Goal: Task Accomplishment & Management: Complete application form

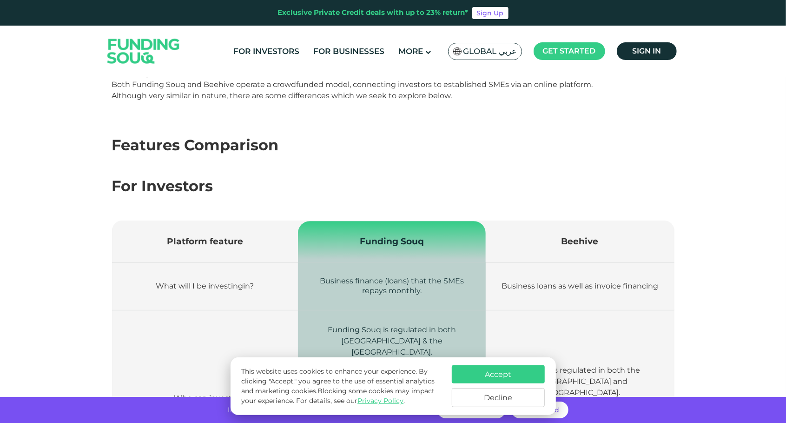
scroll to position [165, 0]
click at [463, 370] on button "Accept" at bounding box center [498, 374] width 93 height 18
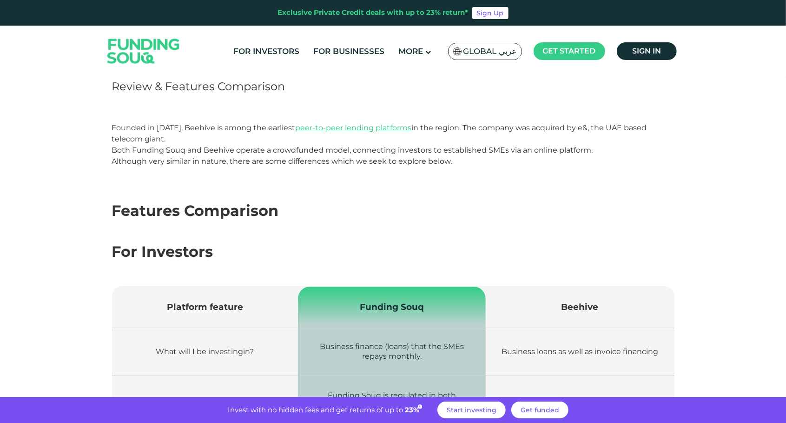
scroll to position [100, 0]
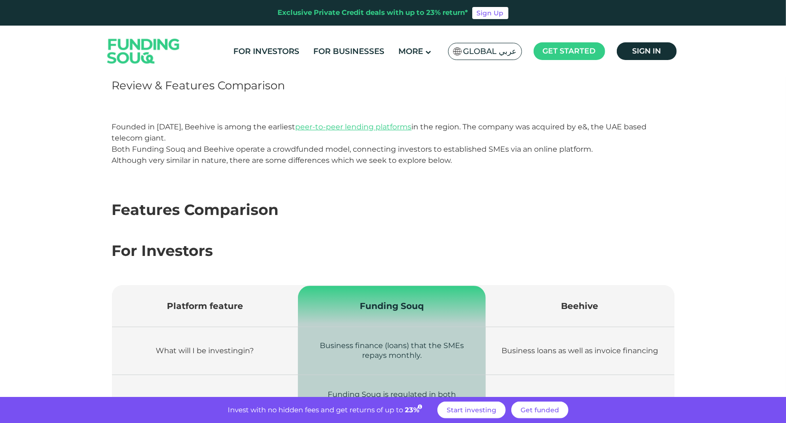
click at [411, 409] on span "23%" at bounding box center [414, 409] width 19 height 9
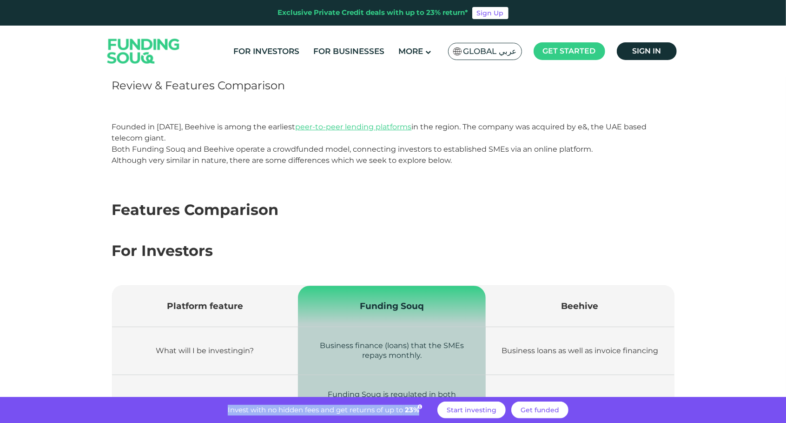
click at [411, 409] on span "23%" at bounding box center [414, 409] width 19 height 9
click at [407, 412] on span "23%" at bounding box center [414, 409] width 19 height 9
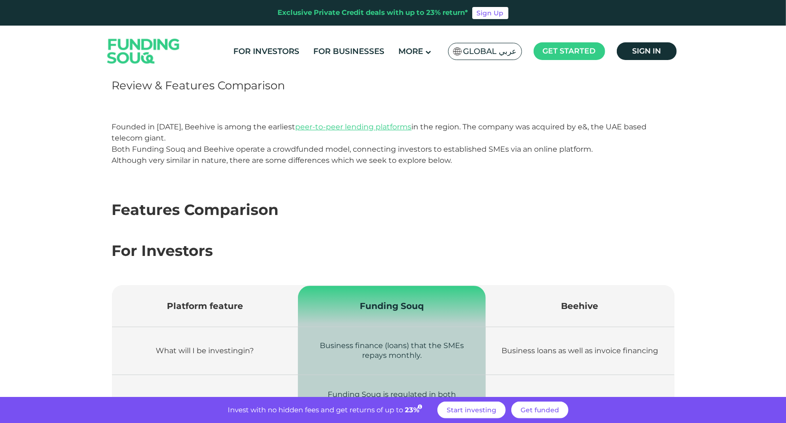
click at [407, 412] on span "23%" at bounding box center [414, 409] width 19 height 9
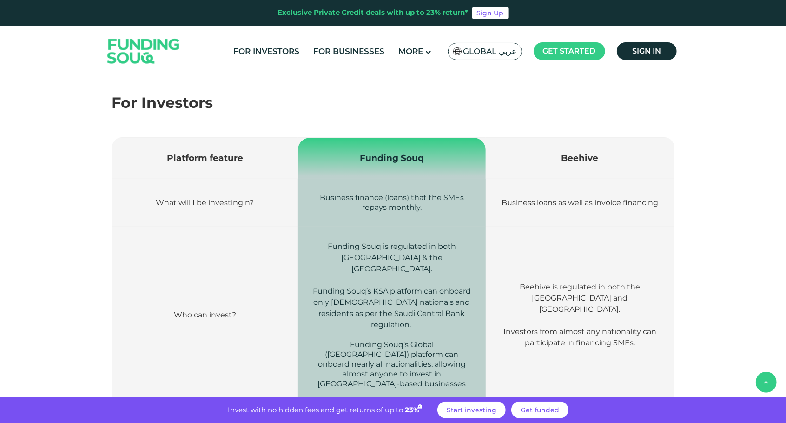
scroll to position [248, 0]
drag, startPoint x: 321, startPoint y: 195, endPoint x: 428, endPoint y: 211, distance: 108.1
click at [428, 211] on td "Business finance (loans) that the SMEs repays monthly." at bounding box center [392, 202] width 188 height 48
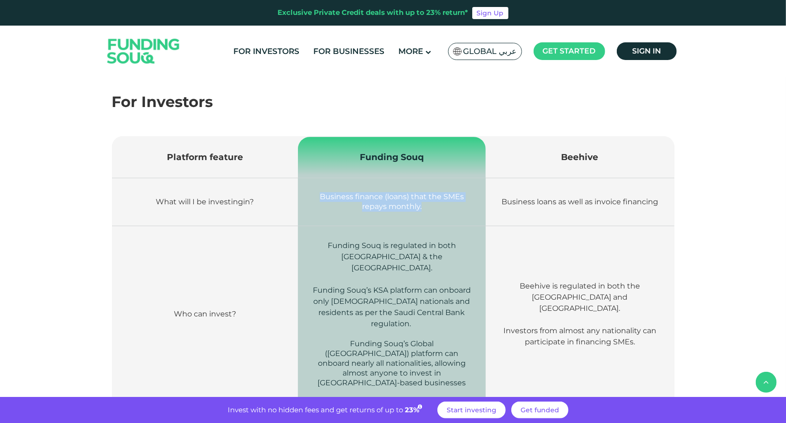
drag, startPoint x: 428, startPoint y: 211, endPoint x: 320, endPoint y: 192, distance: 109.1
click at [320, 192] on td "Business finance (loans) that the SMEs repays monthly." at bounding box center [392, 202] width 188 height 48
click at [320, 192] on span "Business finance (loans) that the SMEs repays monthly." at bounding box center [392, 201] width 144 height 19
drag, startPoint x: 320, startPoint y: 192, endPoint x: 432, endPoint y: 206, distance: 112.0
click at [432, 206] on td "Business finance (loans) that the SMEs repays monthly." at bounding box center [392, 202] width 188 height 48
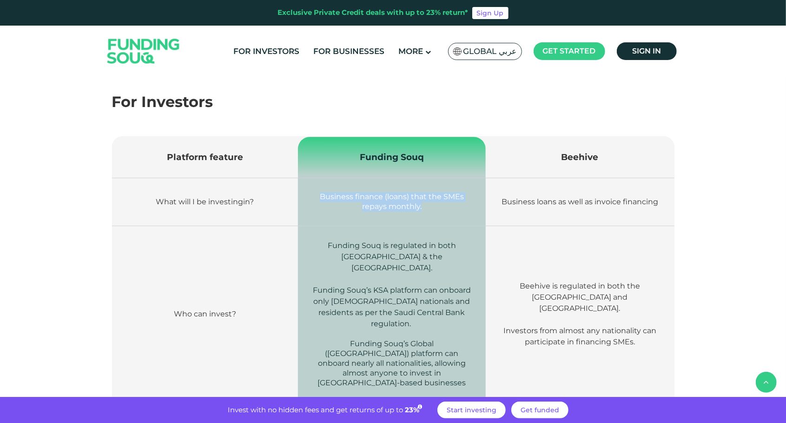
click at [432, 206] on td "Business finance (loans) that the SMEs repays monthly." at bounding box center [392, 202] width 188 height 48
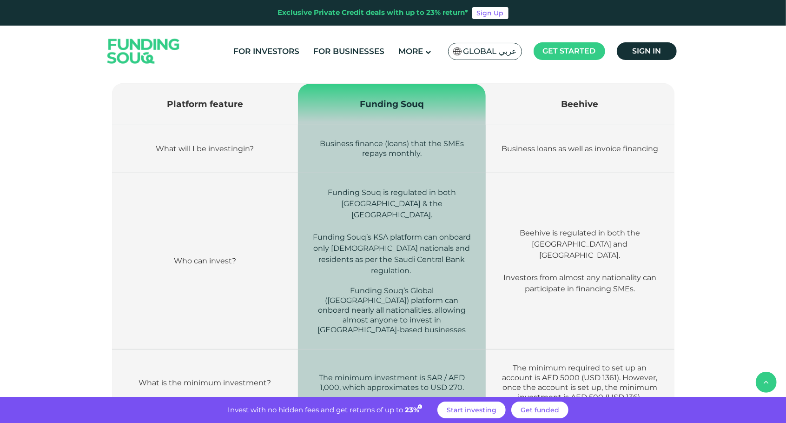
scroll to position [303, 0]
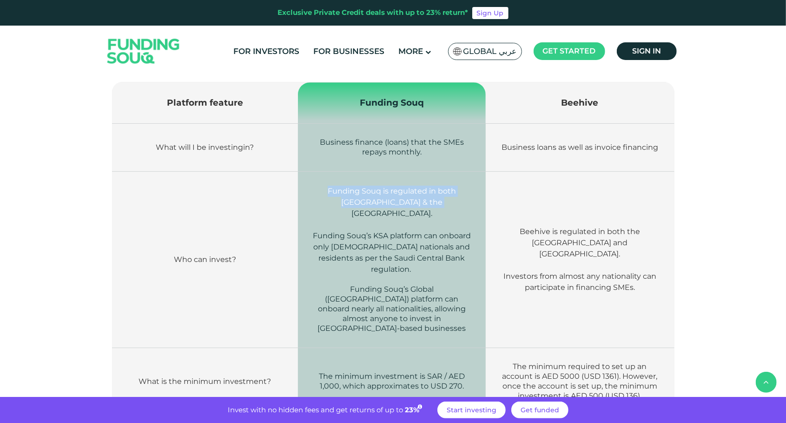
drag, startPoint x: 432, startPoint y: 206, endPoint x: 309, endPoint y: 185, distance: 124.5
click at [309, 185] on td "Funding Souq is regulated in both Saudi Arabia & the UAE. Funding Souq’s KSA pl…" at bounding box center [392, 260] width 188 height 176
drag, startPoint x: 309, startPoint y: 185, endPoint x: 322, endPoint y: 227, distance: 44.3
click at [322, 231] on span "Funding Souq’s KSA platform can onboard only Saudi nationals and residents as p…" at bounding box center [392, 252] width 158 height 42
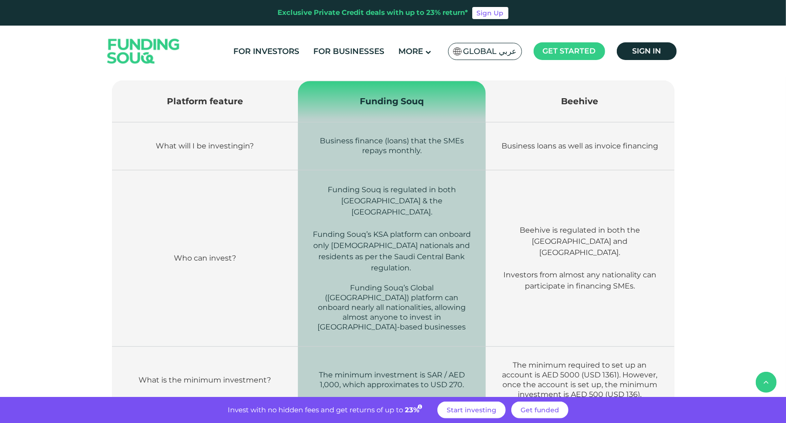
scroll to position [303, 0]
drag, startPoint x: 317, startPoint y: 139, endPoint x: 431, endPoint y: 152, distance: 114.2
click at [431, 152] on td "Business finance (loans) that the SMEs repays monthly." at bounding box center [392, 147] width 188 height 48
drag, startPoint x: 431, startPoint y: 152, endPoint x: 402, endPoint y: 181, distance: 40.8
click at [402, 181] on td "Funding Souq is regulated in both Saudi Arabia & the UAE. Funding Souq’s KSA pl…" at bounding box center [392, 259] width 188 height 176
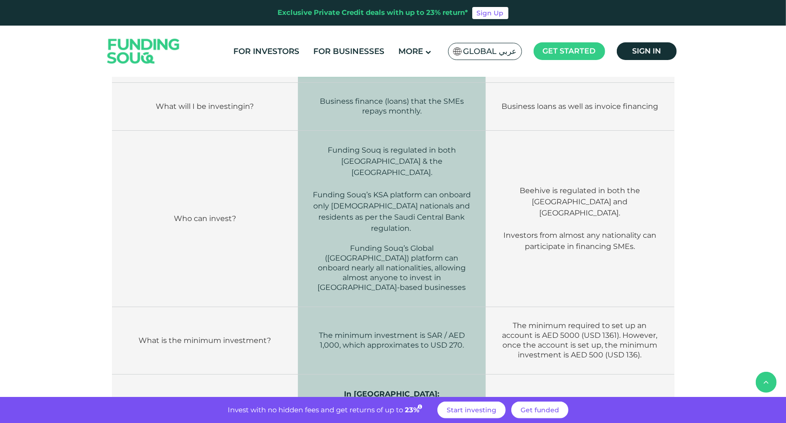
scroll to position [350, 0]
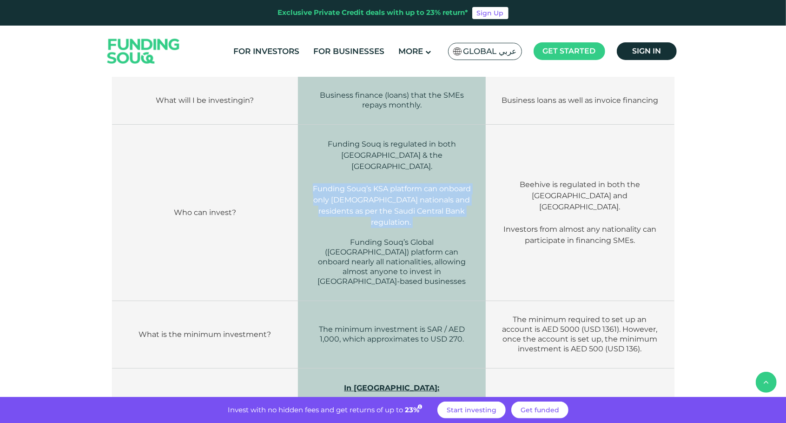
drag, startPoint x: 312, startPoint y: 174, endPoint x: 461, endPoint y: 194, distance: 150.6
click at [461, 194] on p "Funding Souq’s KSA platform can onboard only Saudi nationals and residents as p…" at bounding box center [392, 205] width 160 height 45
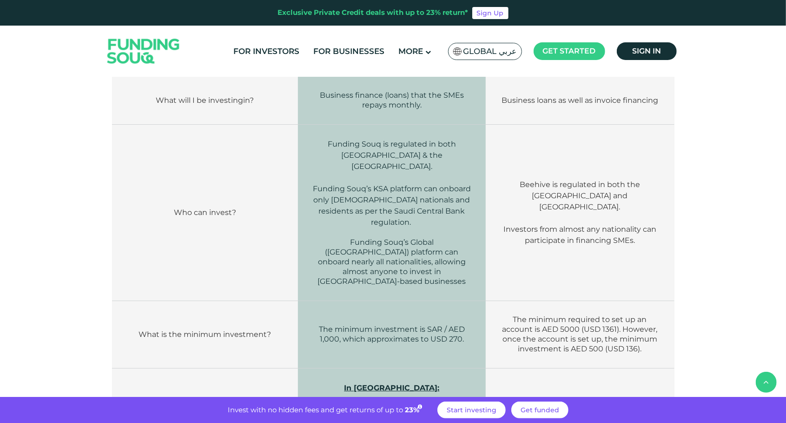
click at [339, 238] on span "Funding Souq’s Global (UAE) platform can onboard nearly all nationalities, allo…" at bounding box center [392, 262] width 148 height 48
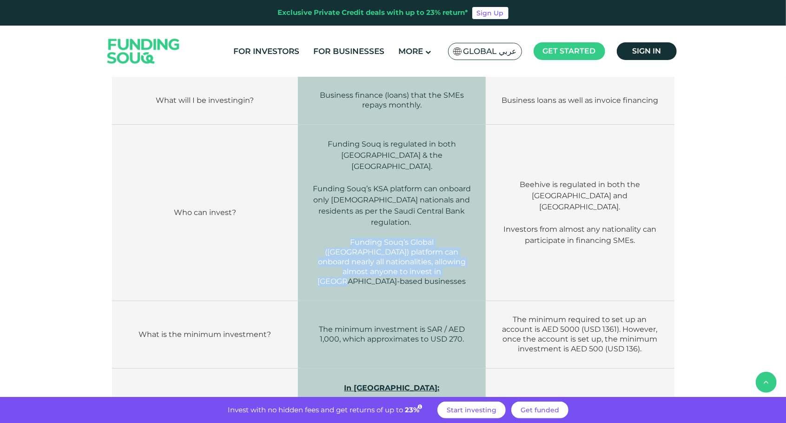
drag, startPoint x: 310, startPoint y: 219, endPoint x: 427, endPoint y: 247, distance: 120.6
click at [427, 247] on td "Funding Souq is regulated in both Saudi Arabia & the UAE. Funding Souq’s KSA pl…" at bounding box center [392, 213] width 188 height 176
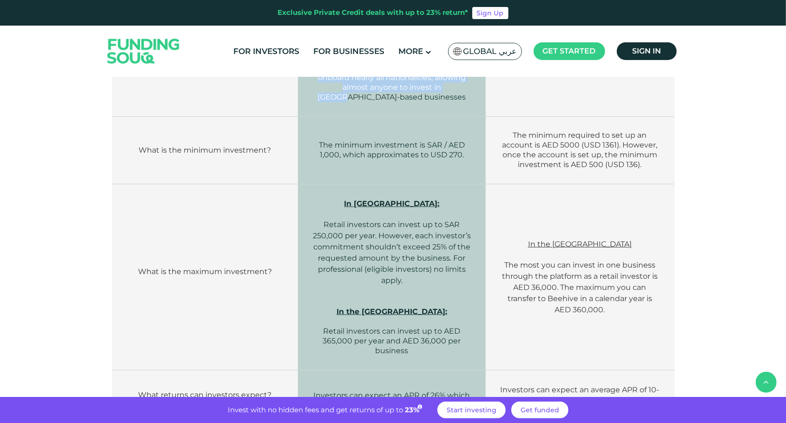
scroll to position [536, 0]
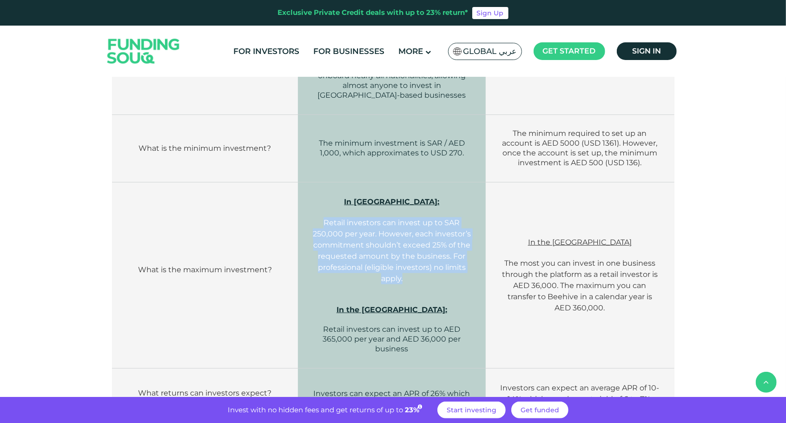
drag, startPoint x: 325, startPoint y: 188, endPoint x: 414, endPoint y: 243, distance: 104.8
click at [414, 243] on p "Retail investors can invest up to SAR 250,000 per year. However, each investor’…" at bounding box center [392, 256] width 160 height 78
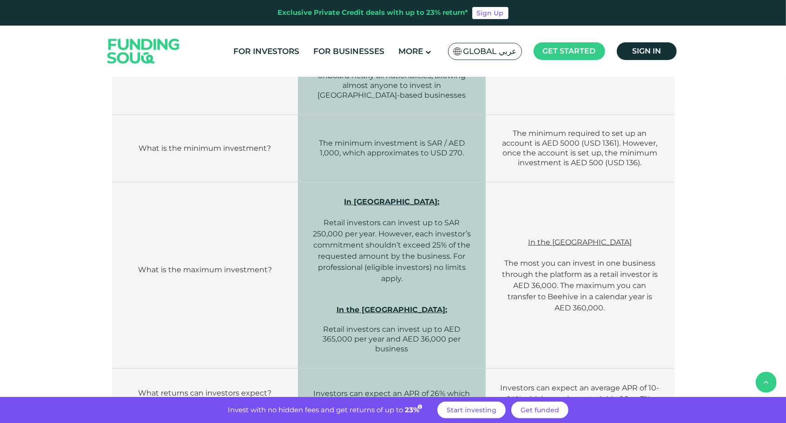
drag, startPoint x: 414, startPoint y: 243, endPoint x: 390, endPoint y: 275, distance: 40.6
click at [390, 305] on strong "In the UAE:" at bounding box center [392, 309] width 111 height 9
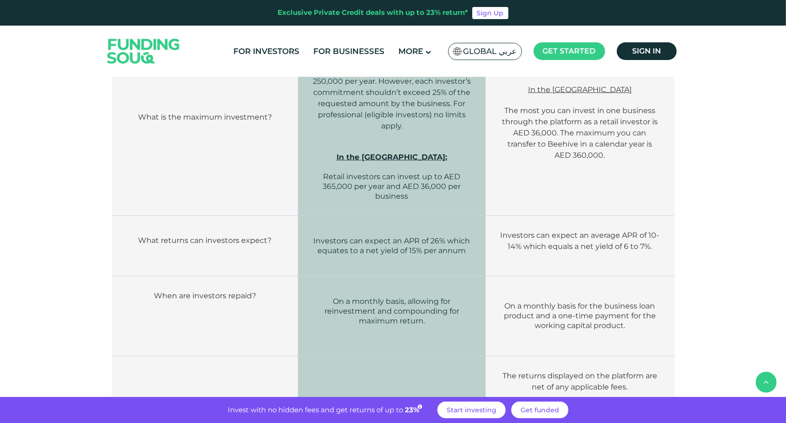
scroll to position [692, 0]
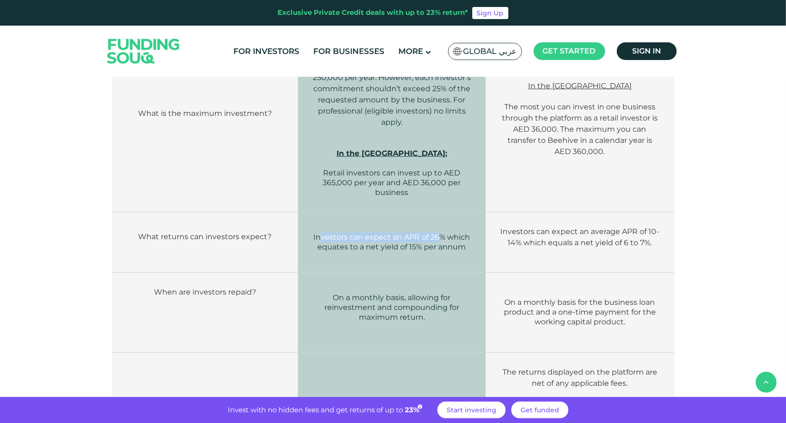
drag, startPoint x: 319, startPoint y: 208, endPoint x: 438, endPoint y: 207, distance: 118.6
click at [438, 233] on span "Investors can expect an APR of 26% which equates to a net yield of 15% per annum" at bounding box center [391, 242] width 157 height 19
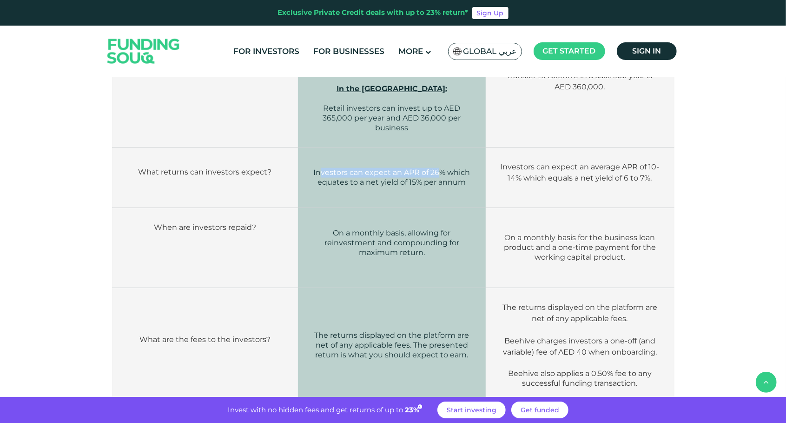
scroll to position [760, 0]
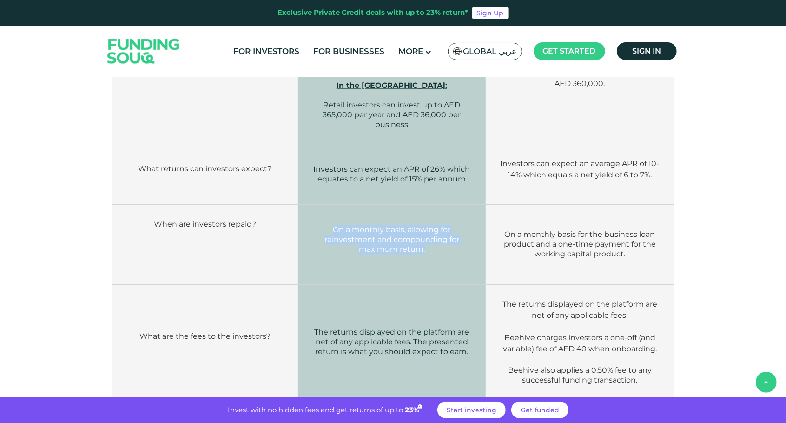
drag, startPoint x: 328, startPoint y: 192, endPoint x: 432, endPoint y: 216, distance: 106.0
click at [432, 225] on p "On a monthly basis, allowing for reinvestment and compounding for maximum retur…" at bounding box center [392, 239] width 160 height 29
drag, startPoint x: 432, startPoint y: 216, endPoint x: 330, endPoint y: 193, distance: 104.6
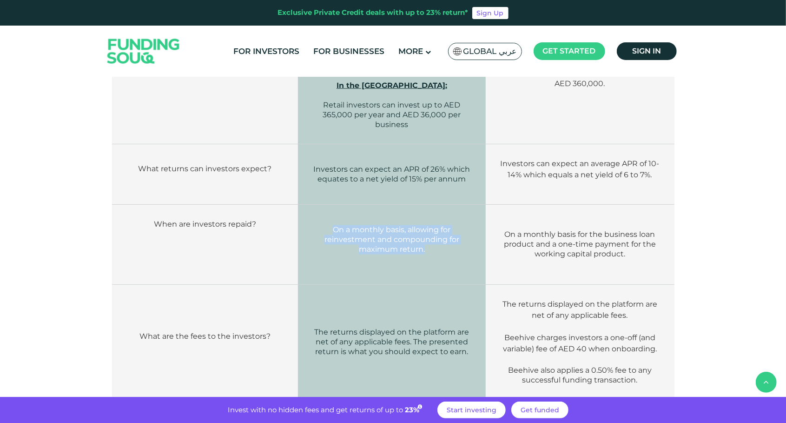
click at [330, 225] on p "On a monthly basis, allowing for reinvestment and compounding for maximum retur…" at bounding box center [392, 239] width 160 height 29
drag, startPoint x: 330, startPoint y: 193, endPoint x: 338, endPoint y: 213, distance: 22.1
click at [338, 225] on p "On a monthly basis, allowing for reinvestment and compounding for maximum retur…" at bounding box center [392, 239] width 160 height 29
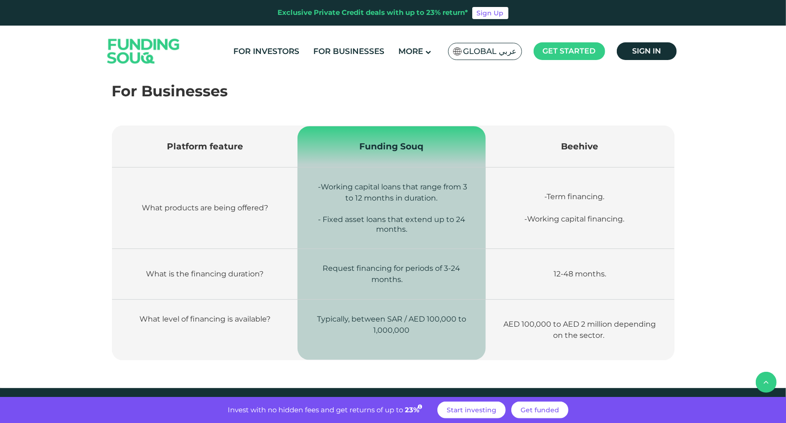
scroll to position [1152, 0]
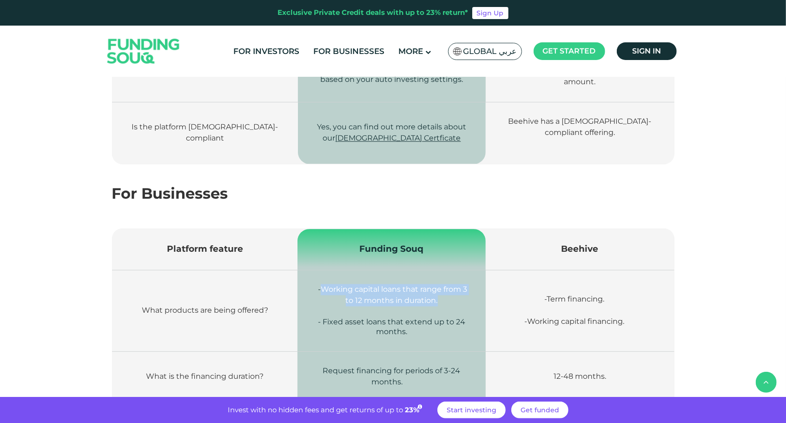
drag, startPoint x: 319, startPoint y: 242, endPoint x: 448, endPoint y: 256, distance: 130.0
click at [448, 284] on p "- Working capital loans that range from 3 to 12 months in duration." at bounding box center [392, 300] width 160 height 33
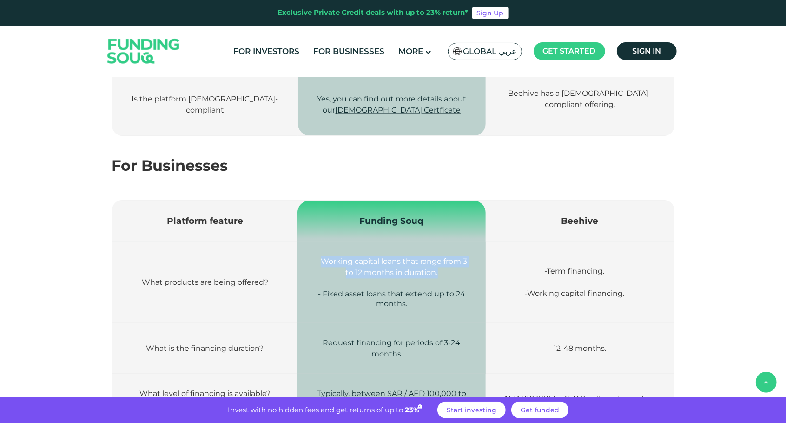
scroll to position [1194, 0]
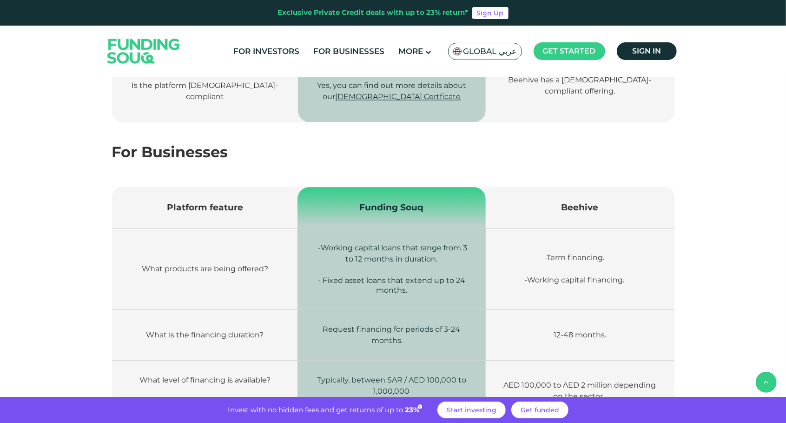
click at [439, 310] on td "Request financing for periods of 3-24 months." at bounding box center [392, 335] width 188 height 51
drag, startPoint x: 445, startPoint y: 217, endPoint x: 310, endPoint y: 194, distance: 137.7
click at [310, 228] on td "- Working capital loans that range from 3 to 12 months in duration. - Fixed ass…" at bounding box center [392, 268] width 188 height 81
drag, startPoint x: 310, startPoint y: 194, endPoint x: 346, endPoint y: 222, distance: 45.7
click at [346, 242] on p "- Working capital loans that range from 3 to 12 months in duration." at bounding box center [392, 258] width 160 height 33
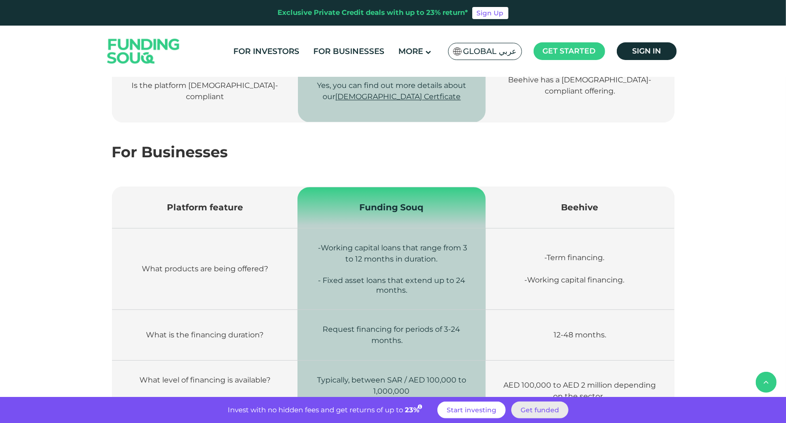
click at [542, 408] on span "Get funded" at bounding box center [540, 409] width 39 height 8
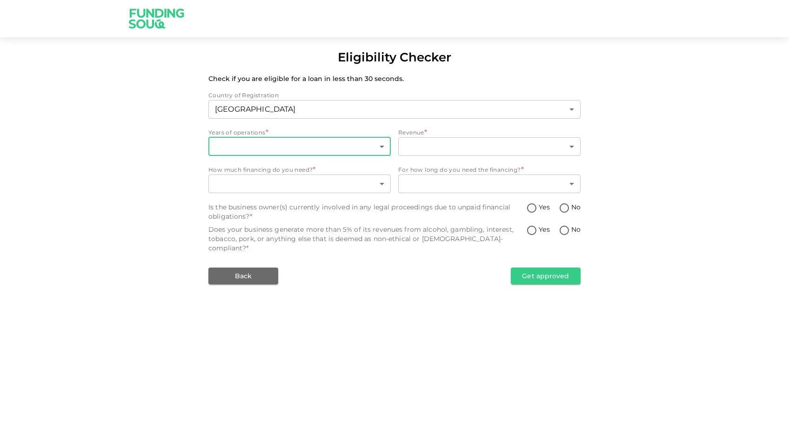
click at [332, 144] on body "Eligibility Checker Check if you are eligible for a loan in less than 30 second…" at bounding box center [394, 211] width 789 height 423
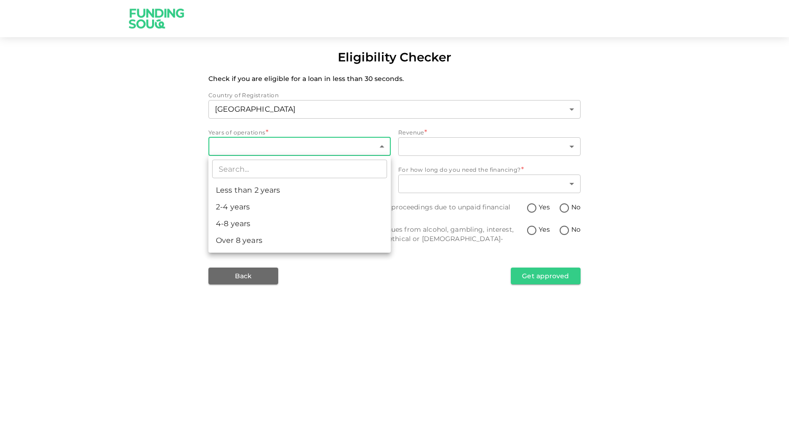
click at [172, 136] on div at bounding box center [394, 211] width 789 height 423
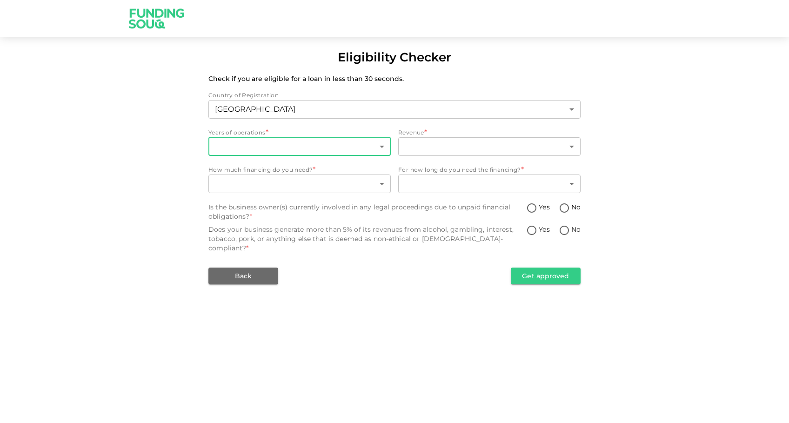
click at [301, 142] on body "Eligibility Checker Check if you are eligible for a loan in less than 30 second…" at bounding box center [394, 211] width 789 height 423
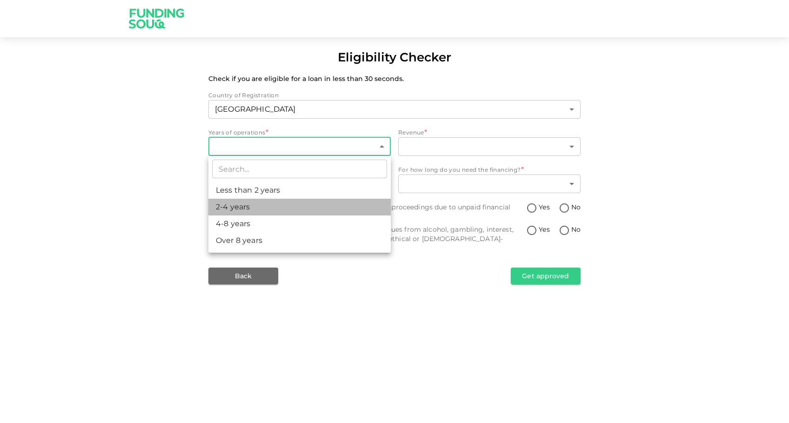
click at [257, 201] on li "2-4 years" at bounding box center [299, 207] width 182 height 17
type input "2"
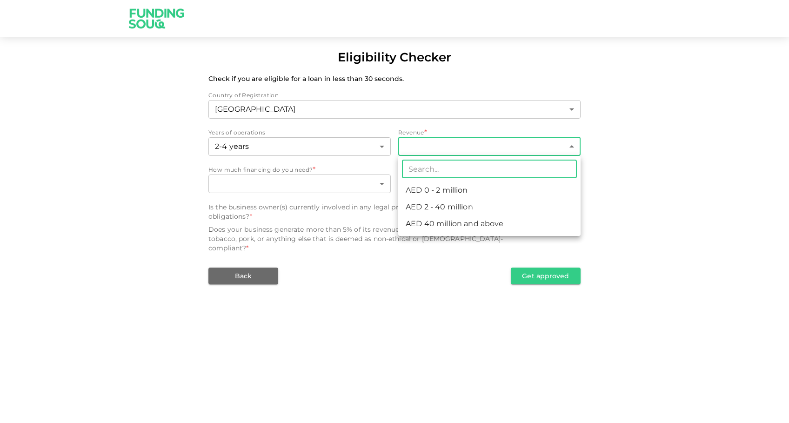
click at [418, 140] on body "Eligibility Checker Check if you are eligible for a loan in less than 30 second…" at bounding box center [394, 211] width 789 height 423
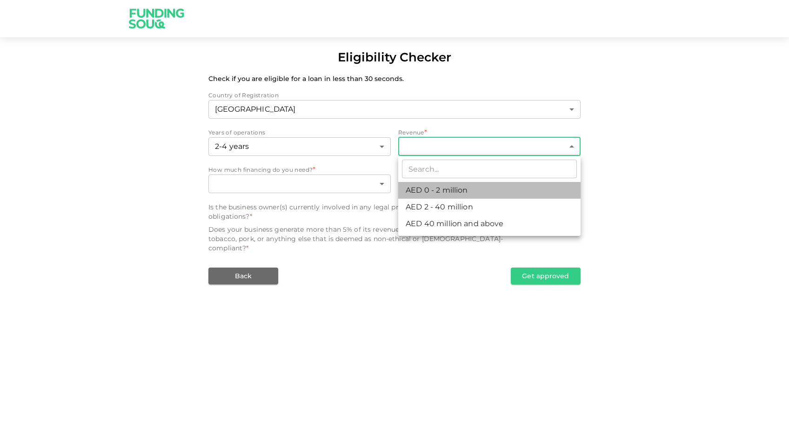
click at [433, 194] on li "AED 0 - 2 million" at bounding box center [489, 190] width 182 height 17
type input "1"
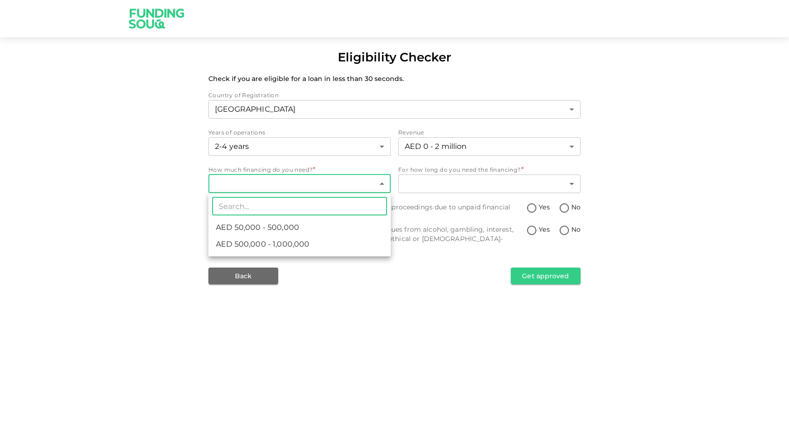
click at [342, 176] on body "Eligibility Checker Check if you are eligible for a loan in less than 30 second…" at bounding box center [394, 211] width 789 height 423
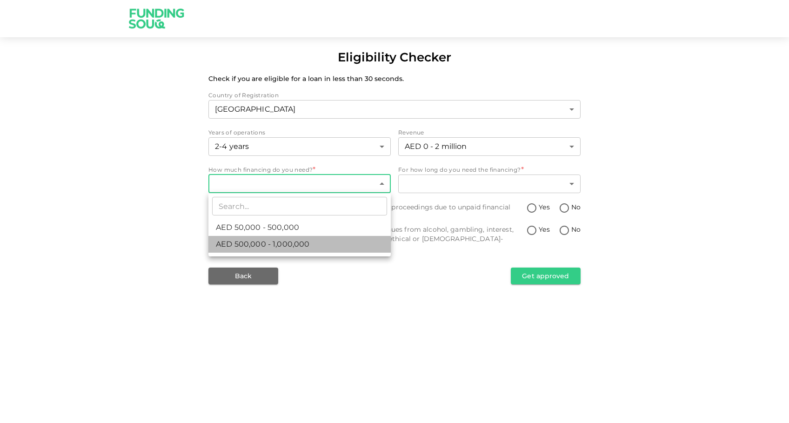
click at [295, 241] on span "AED 500,000 - 1,000,000" at bounding box center [262, 244] width 93 height 11
type input "2"
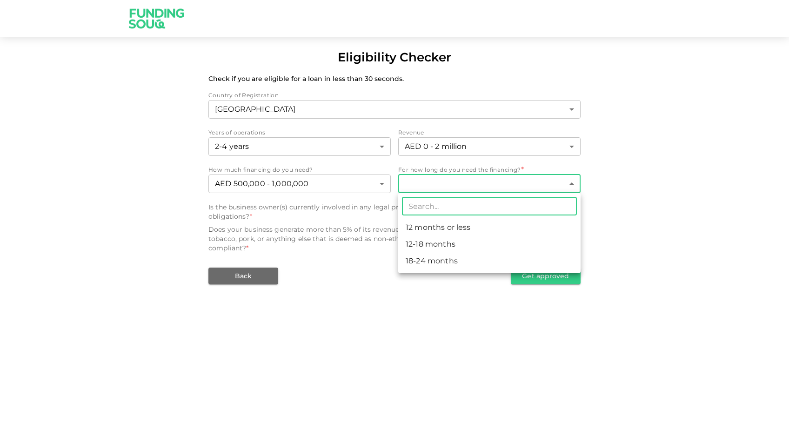
click at [439, 182] on body "Eligibility Checker Check if you are eligible for a loan in less than 30 second…" at bounding box center [394, 211] width 789 height 423
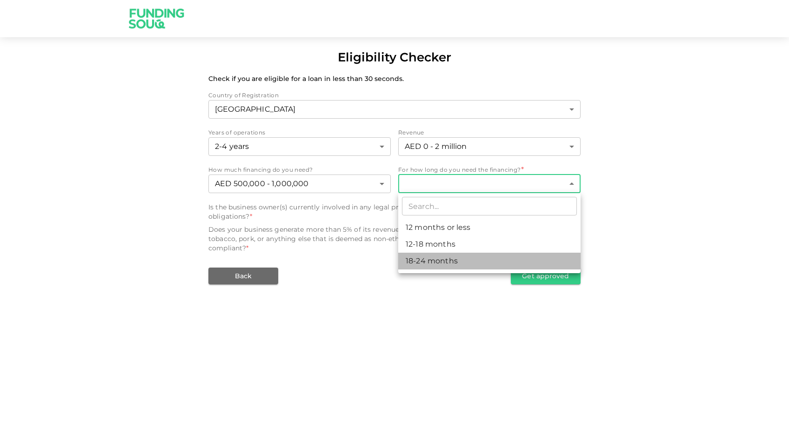
click at [429, 255] on li "18-24 months" at bounding box center [489, 261] width 182 height 17
type input "3"
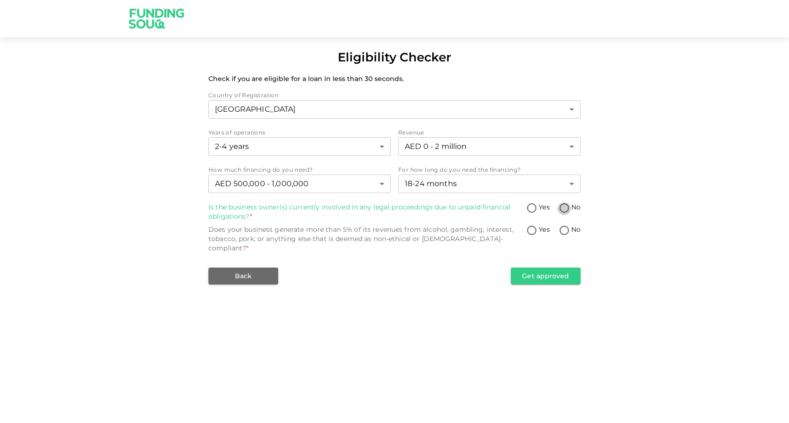
click at [561, 206] on input "No" at bounding box center [564, 208] width 14 height 13
radio input "true"
click at [472, 298] on div "Eligibility Checker Check if you are eligible for a loan in less than 30 second…" at bounding box center [394, 211] width 789 height 423
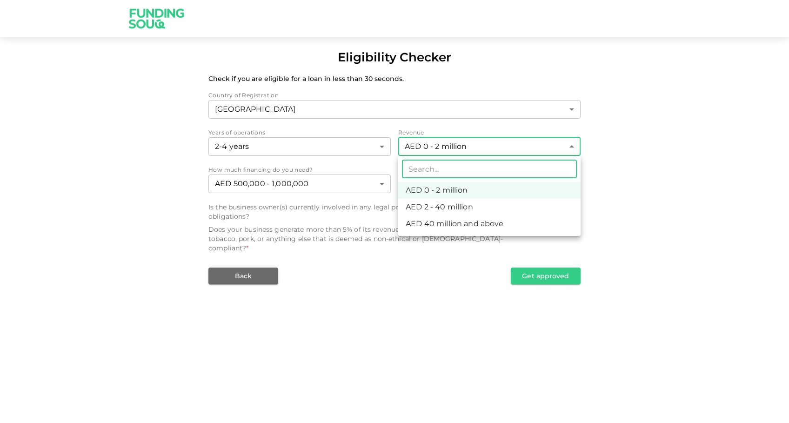
click at [471, 146] on body "Eligibility Checker Check if you are eligible for a loan in less than 30 second…" at bounding box center [394, 211] width 789 height 423
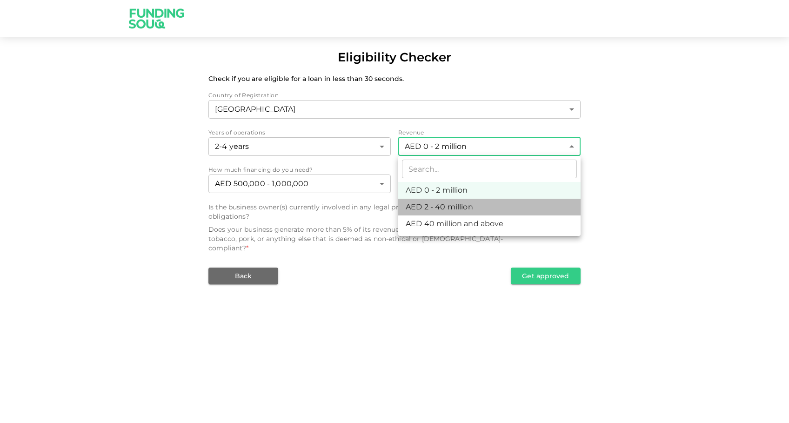
click at [446, 204] on li "AED 2 - 40 million" at bounding box center [489, 207] width 182 height 17
type input "2"
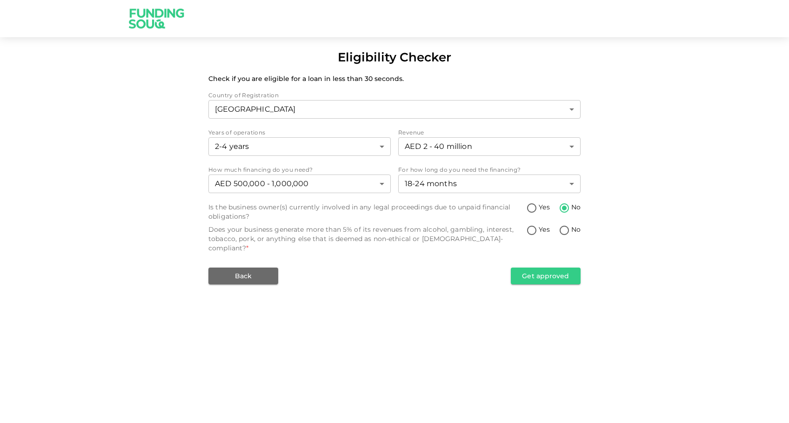
click at [315, 228] on div "Does your business generate more than 5% of its revenues from alcohol, gambling…" at bounding box center [367, 239] width 318 height 28
click at [565, 232] on input "No" at bounding box center [564, 231] width 14 height 13
radio input "true"
click at [553, 267] on button "Get approved" at bounding box center [546, 275] width 70 height 17
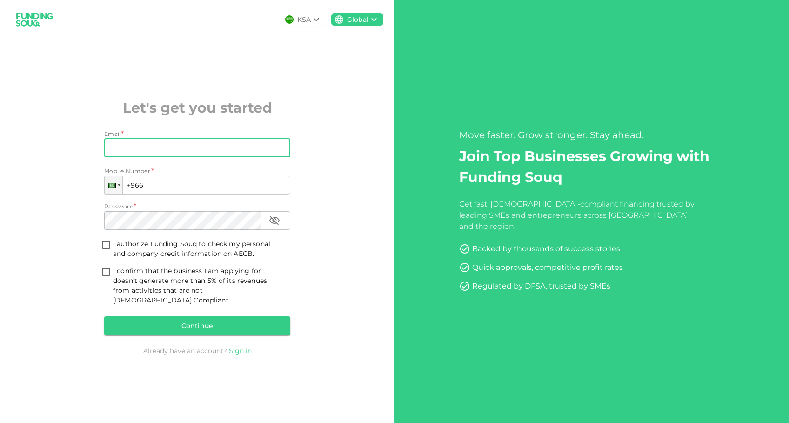
click at [241, 156] on input "Email" at bounding box center [192, 148] width 176 height 19
click at [311, 18] on icon at bounding box center [316, 19] width 11 height 11
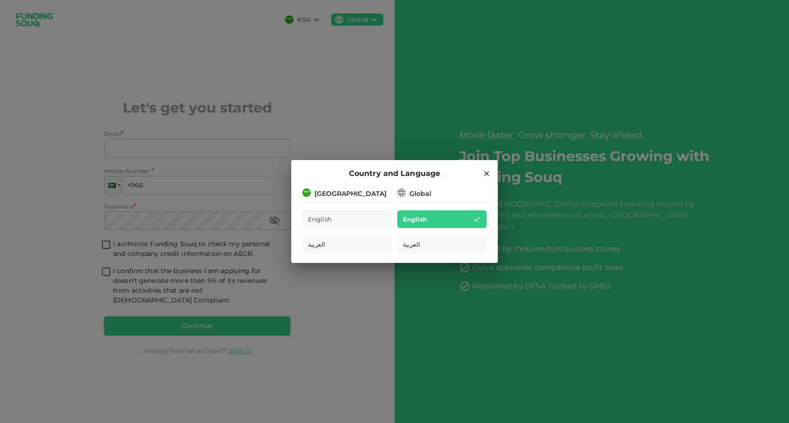
click at [486, 172] on icon at bounding box center [486, 173] width 8 height 8
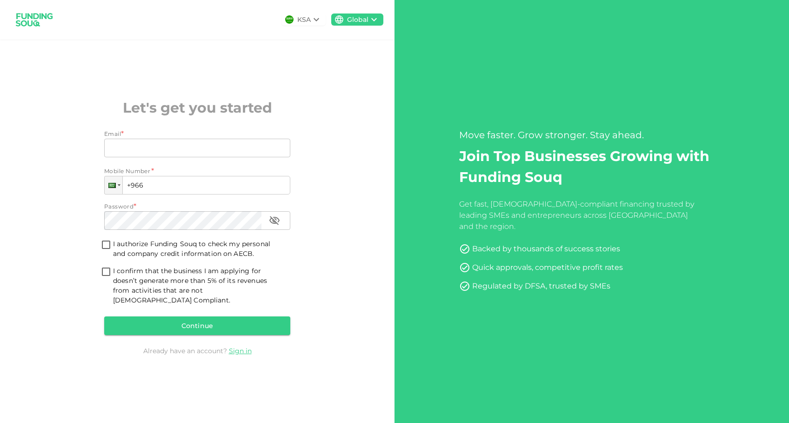
click at [28, 18] on img at bounding box center [34, 19] width 47 height 25
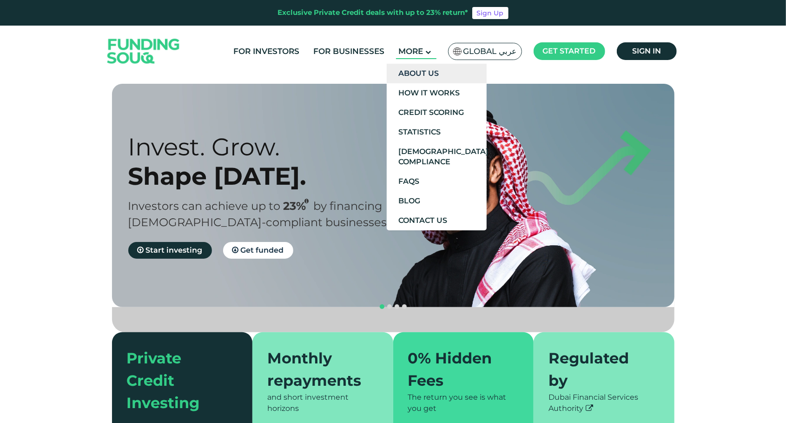
click at [422, 80] on link "About Us" at bounding box center [437, 74] width 100 height 20
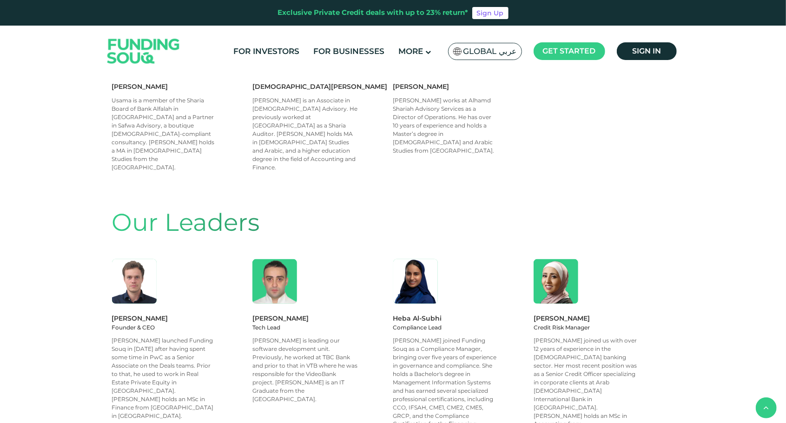
scroll to position [757, 0]
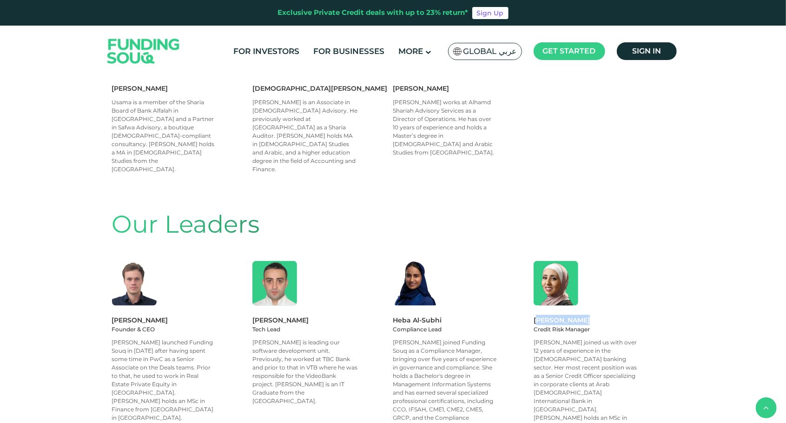
drag, startPoint x: 536, startPoint y: 249, endPoint x: 589, endPoint y: 251, distance: 53.1
click at [589, 315] on div "[PERSON_NAME]" at bounding box center [604, 320] width 141 height 10
copy div "[PERSON_NAME]"
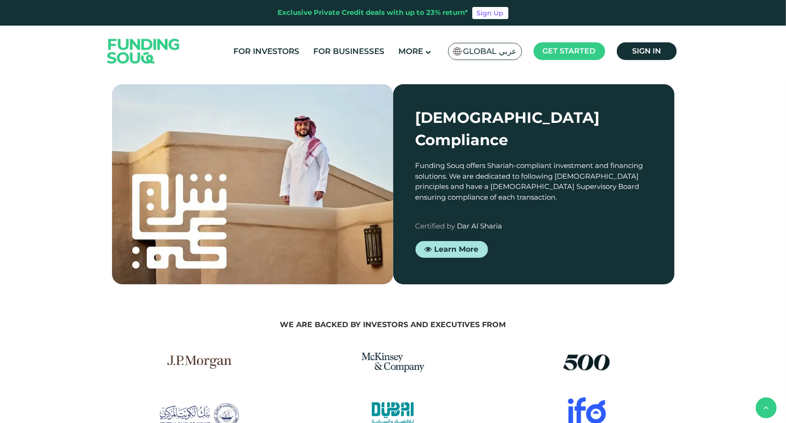
scroll to position [1144, 0]
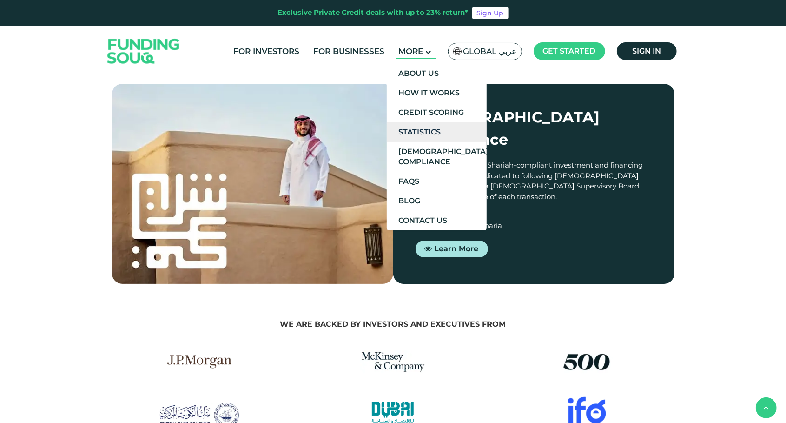
click at [408, 126] on link "Statistics" at bounding box center [437, 132] width 100 height 20
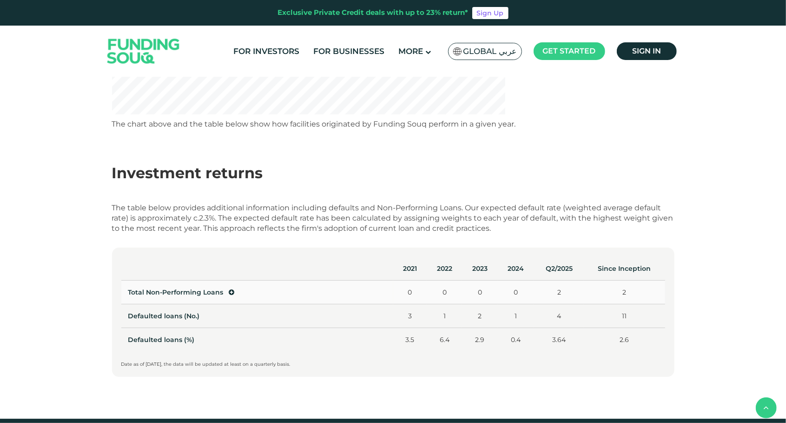
scroll to position [334, 0]
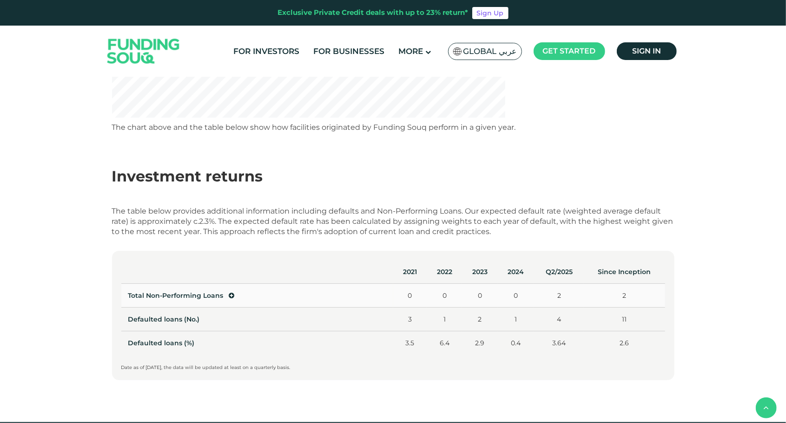
click at [230, 292] on icon at bounding box center [232, 295] width 6 height 7
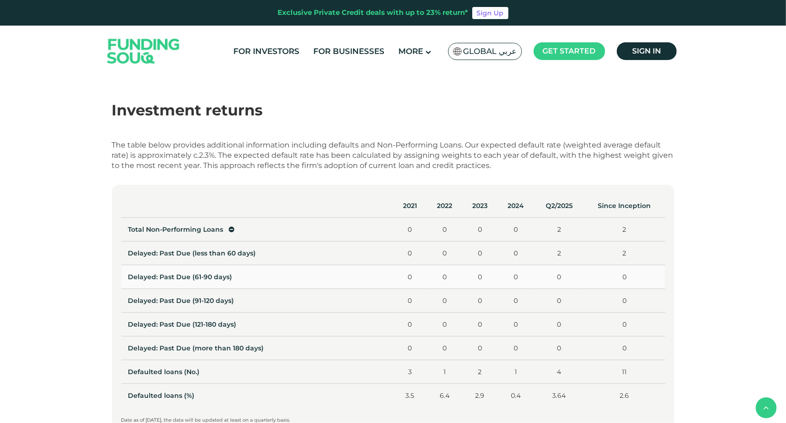
scroll to position [398, 0]
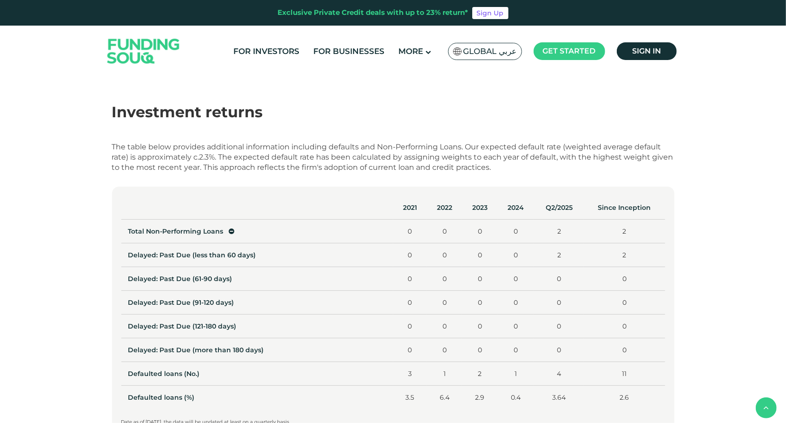
click at [326, 157] on div "The table below provides additional information including defaults and Non-Perf…" at bounding box center [393, 157] width 563 height 31
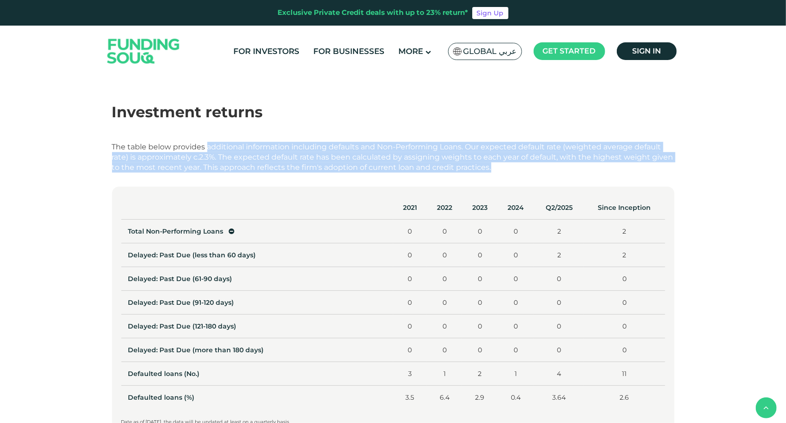
click at [326, 157] on div "The table below provides additional information including defaults and Non-Perf…" at bounding box center [393, 157] width 563 height 31
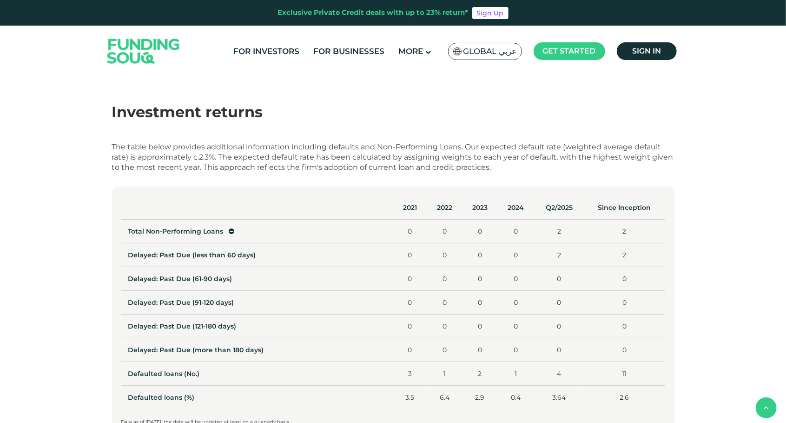
click at [326, 157] on div "The table below provides additional information including defaults and Non-Perf…" at bounding box center [393, 157] width 563 height 31
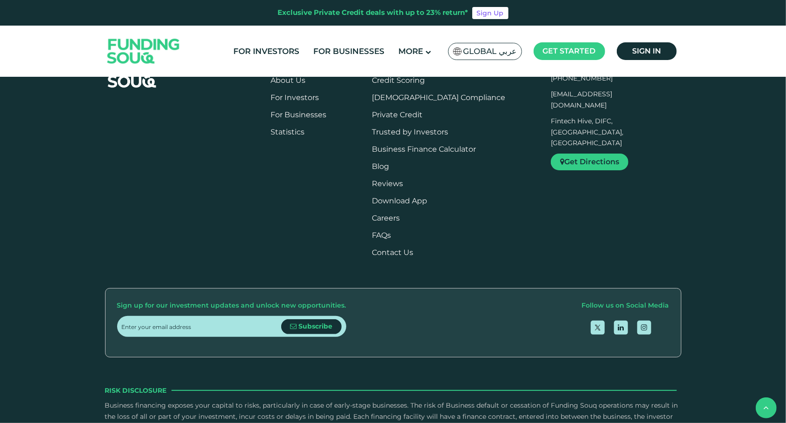
scroll to position [738, 0]
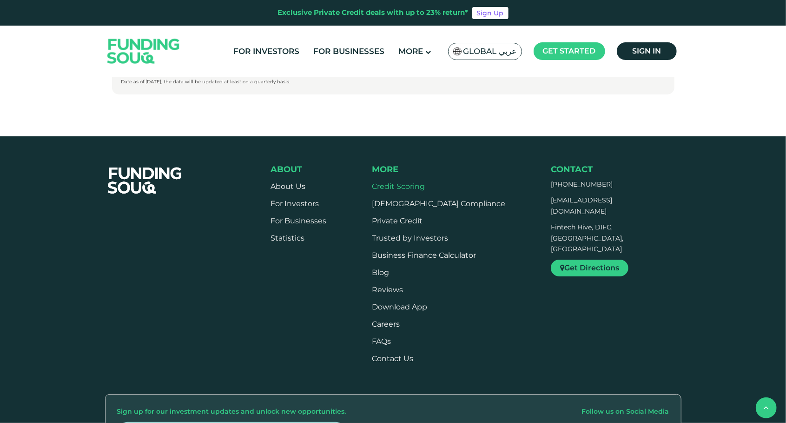
click at [419, 189] on link "Credit Scoring" at bounding box center [398, 186] width 53 height 9
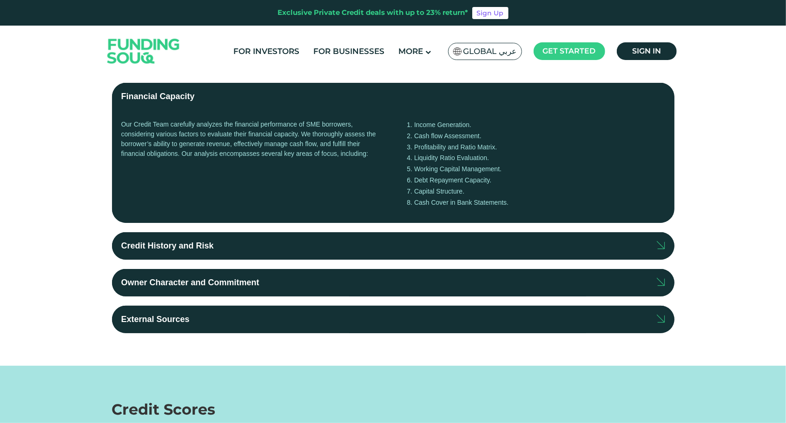
scroll to position [149, 0]
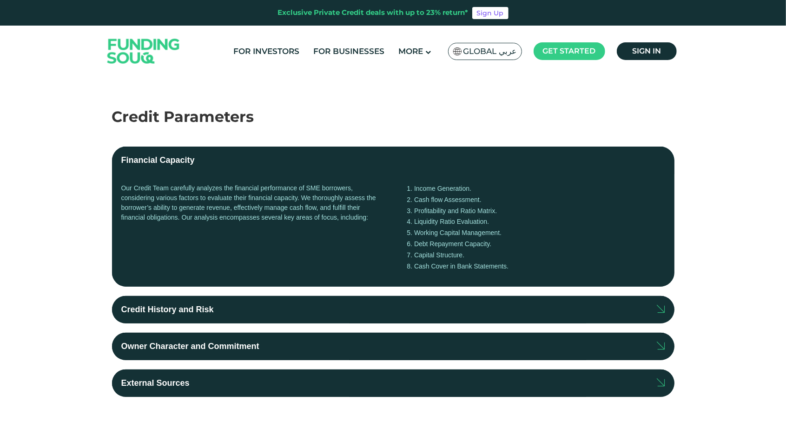
drag, startPoint x: 509, startPoint y: 268, endPoint x: 409, endPoint y: 179, distance: 133.8
click at [409, 179] on div "Our Credit Team carefully analyzes the financial performance of SME borrowers, …" at bounding box center [393, 230] width 563 height 113
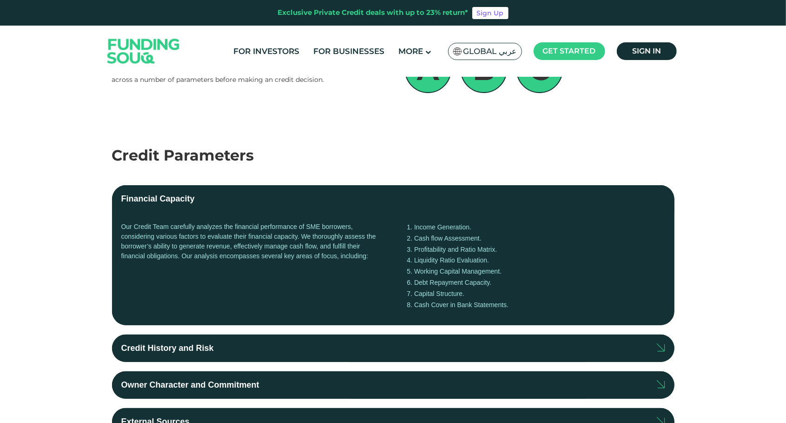
scroll to position [112, 0]
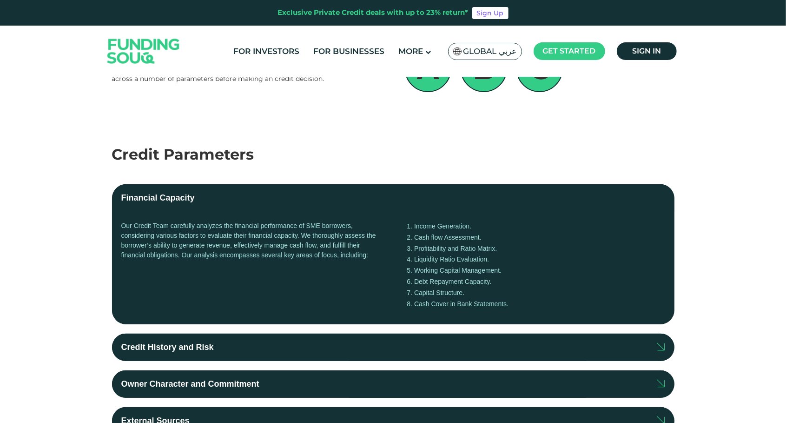
click at [302, 231] on div "Our Credit Team carefully analyzes the financial performance of SME borrowers, …" at bounding box center [250, 268] width 258 height 94
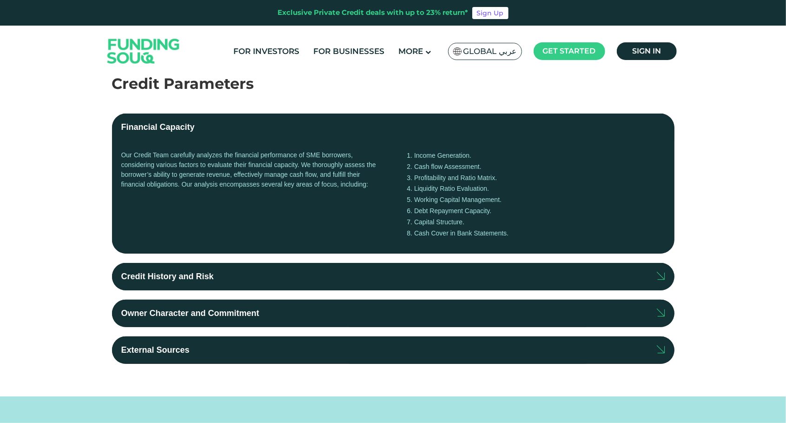
scroll to position [183, 0]
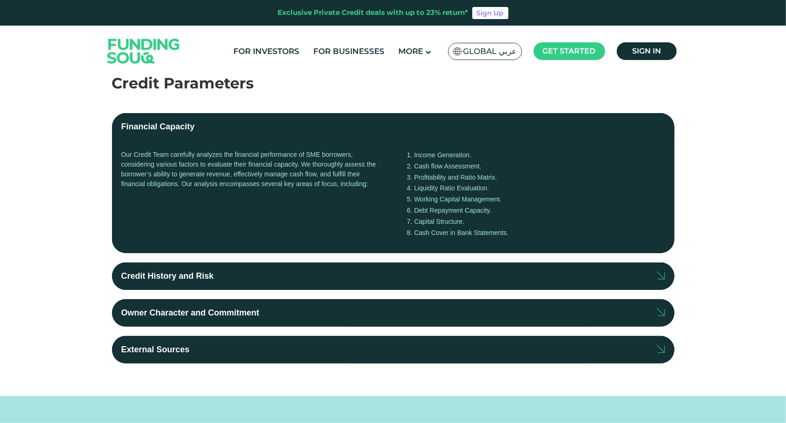
click at [366, 279] on label "Credit History and Risk" at bounding box center [393, 275] width 563 height 27
click at [0, 0] on input "Credit History and Risk" at bounding box center [0, 0] width 0 height 0
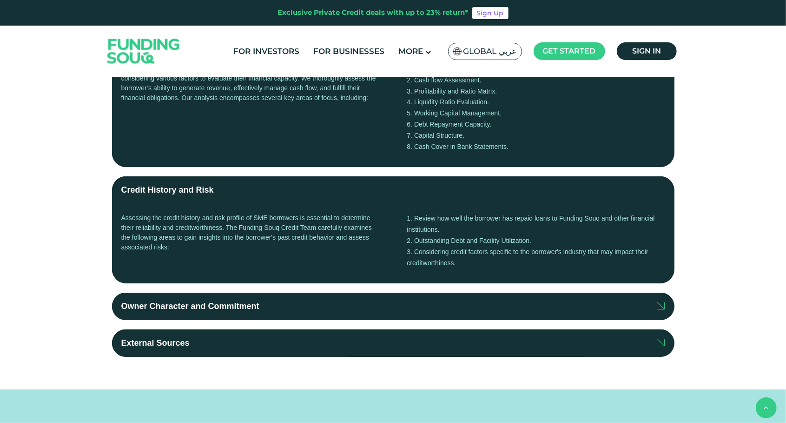
scroll to position [273, 0]
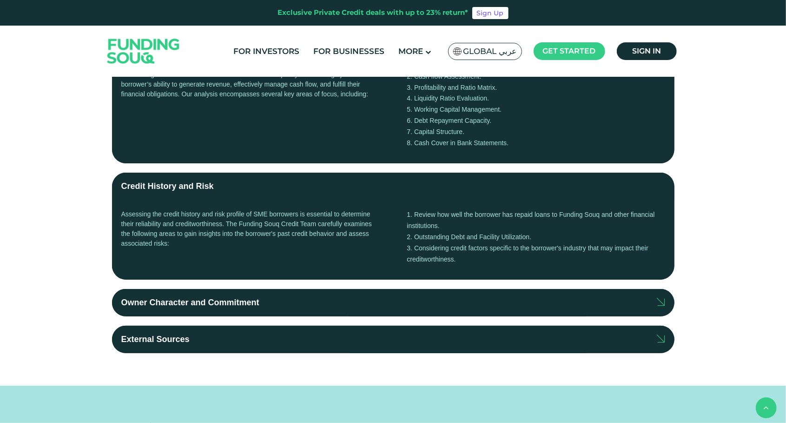
click at [348, 307] on label "Owner Character and Commitment" at bounding box center [393, 302] width 563 height 27
click at [0, 0] on input "Owner Character and Commitment" at bounding box center [0, 0] width 0 height 0
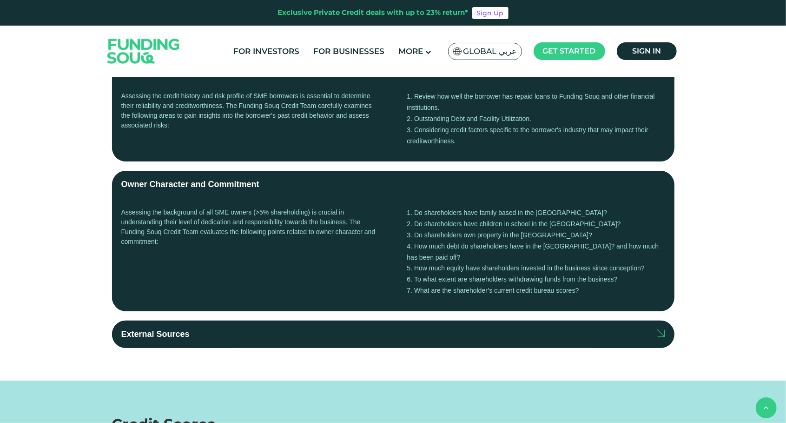
scroll to position [391, 0]
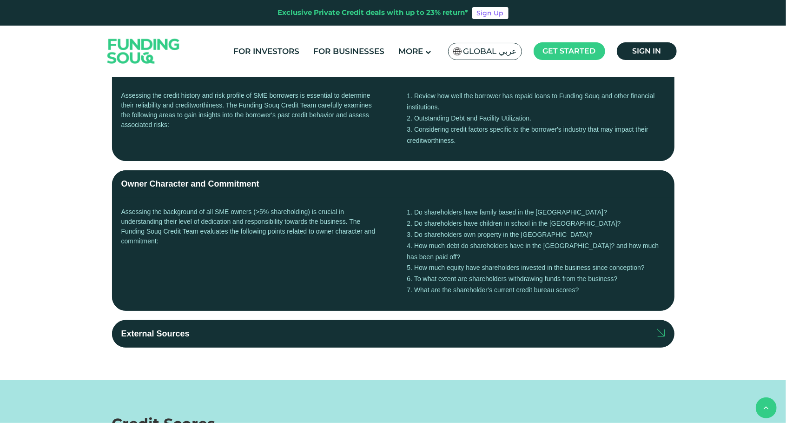
click at [343, 322] on label "External Sources" at bounding box center [393, 333] width 563 height 27
click at [0, 0] on input "External Sources" at bounding box center [0, 0] width 0 height 0
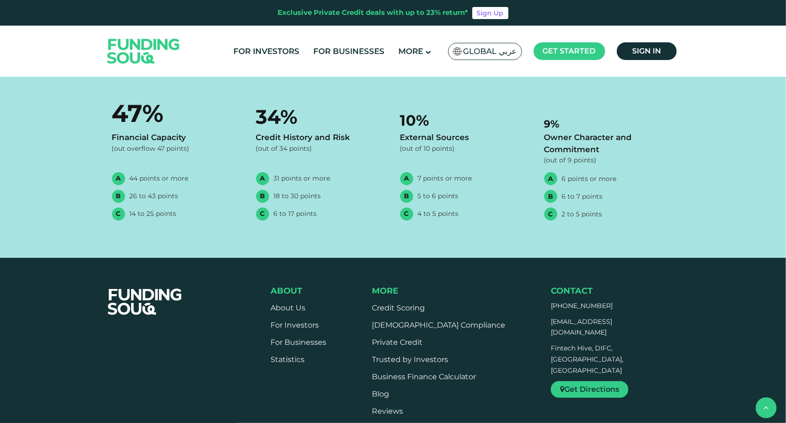
scroll to position [868, 0]
